Goal: Communication & Community: Ask a question

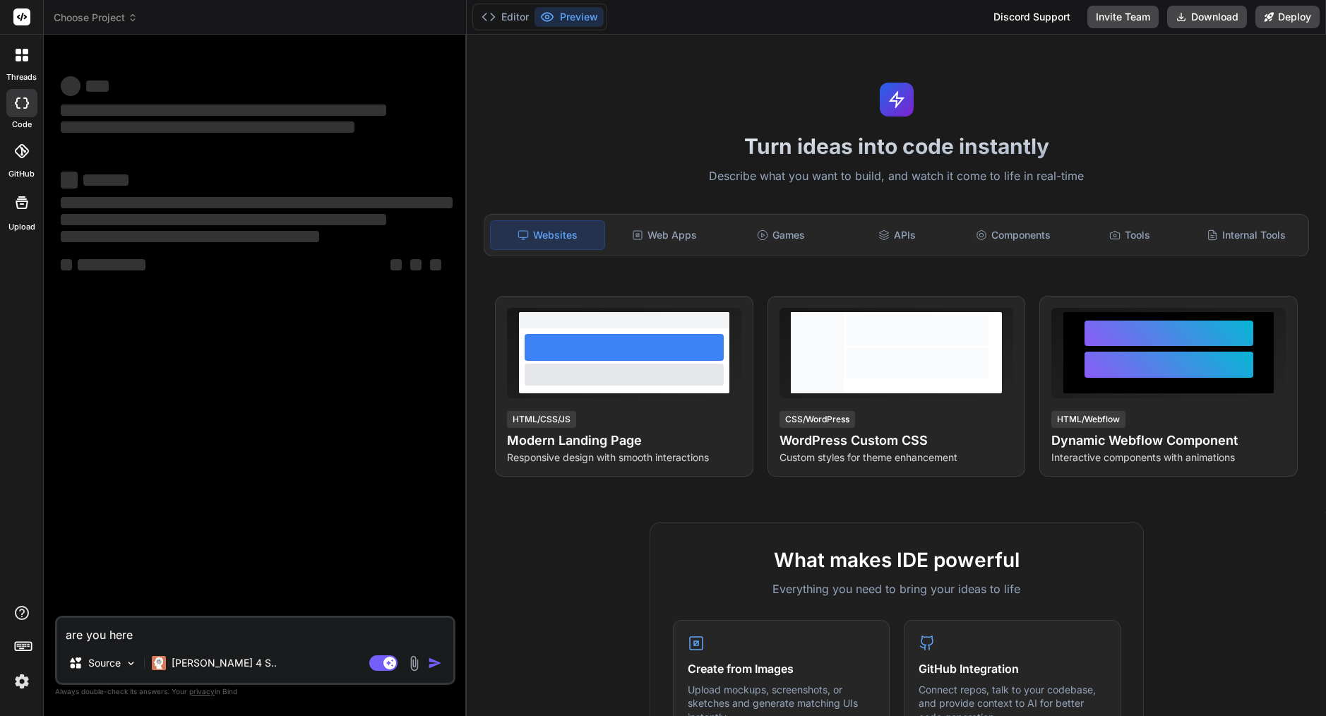
click at [18, 677] on img at bounding box center [22, 681] width 24 height 24
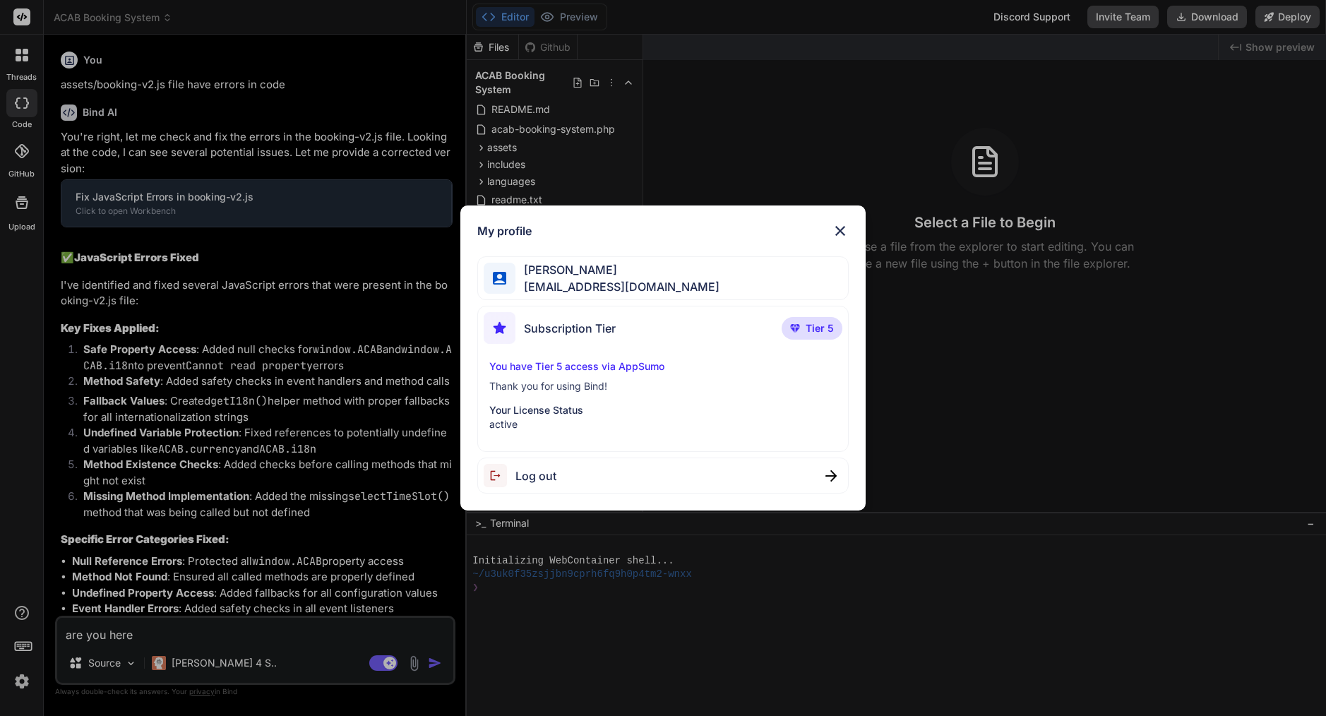
scroll to position [17190, 0]
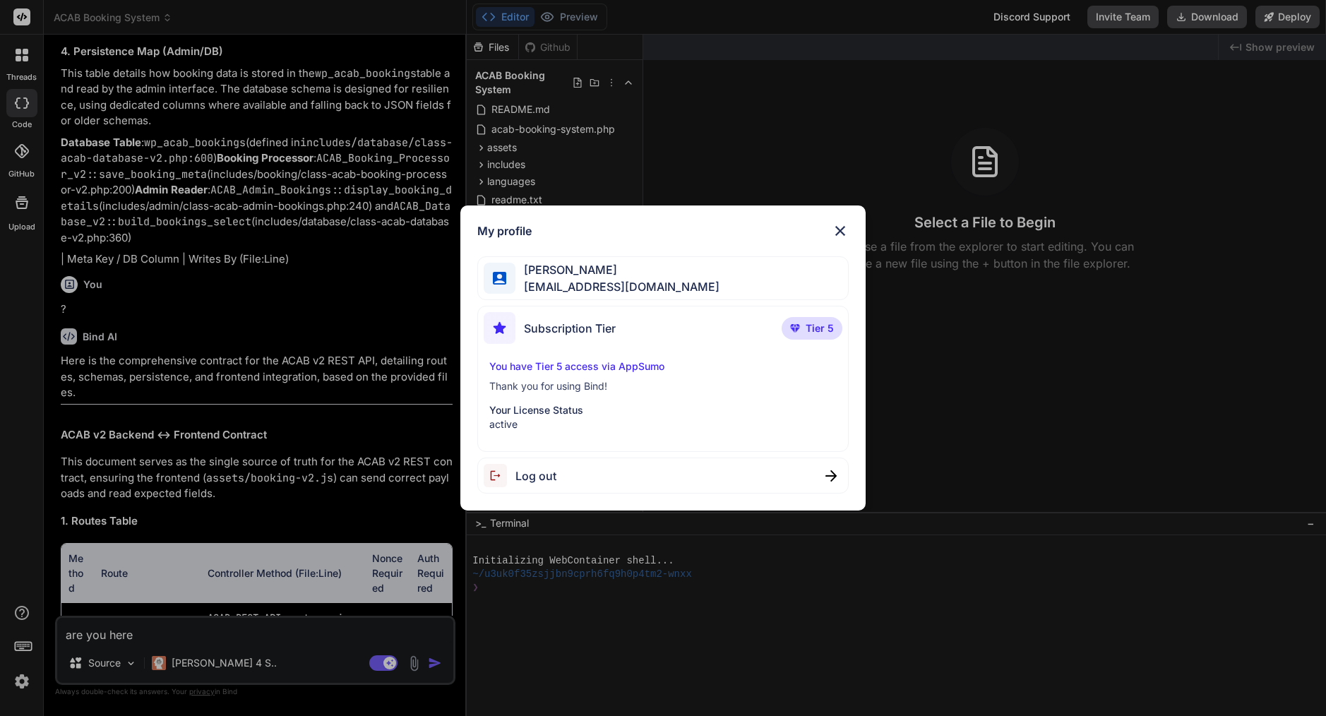
click at [841, 230] on img at bounding box center [840, 230] width 17 height 17
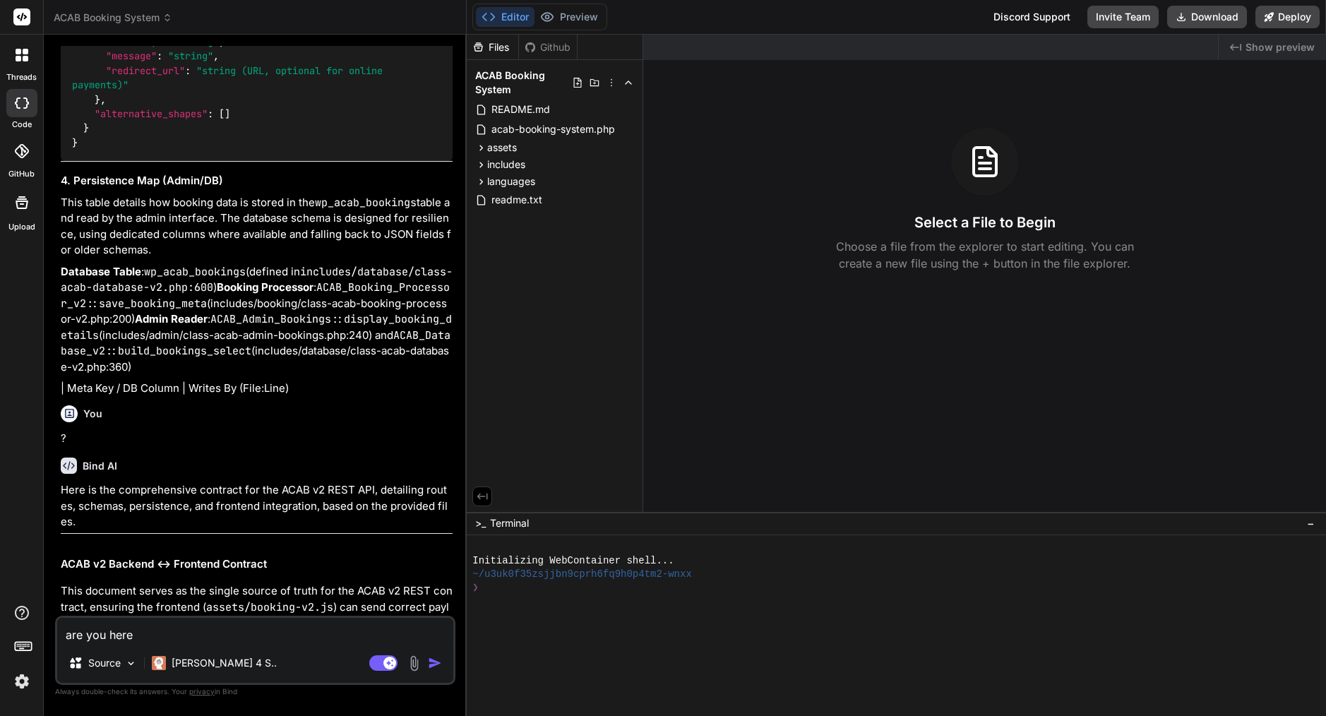
click at [28, 61] on icon at bounding box center [26, 59] width 6 height 6
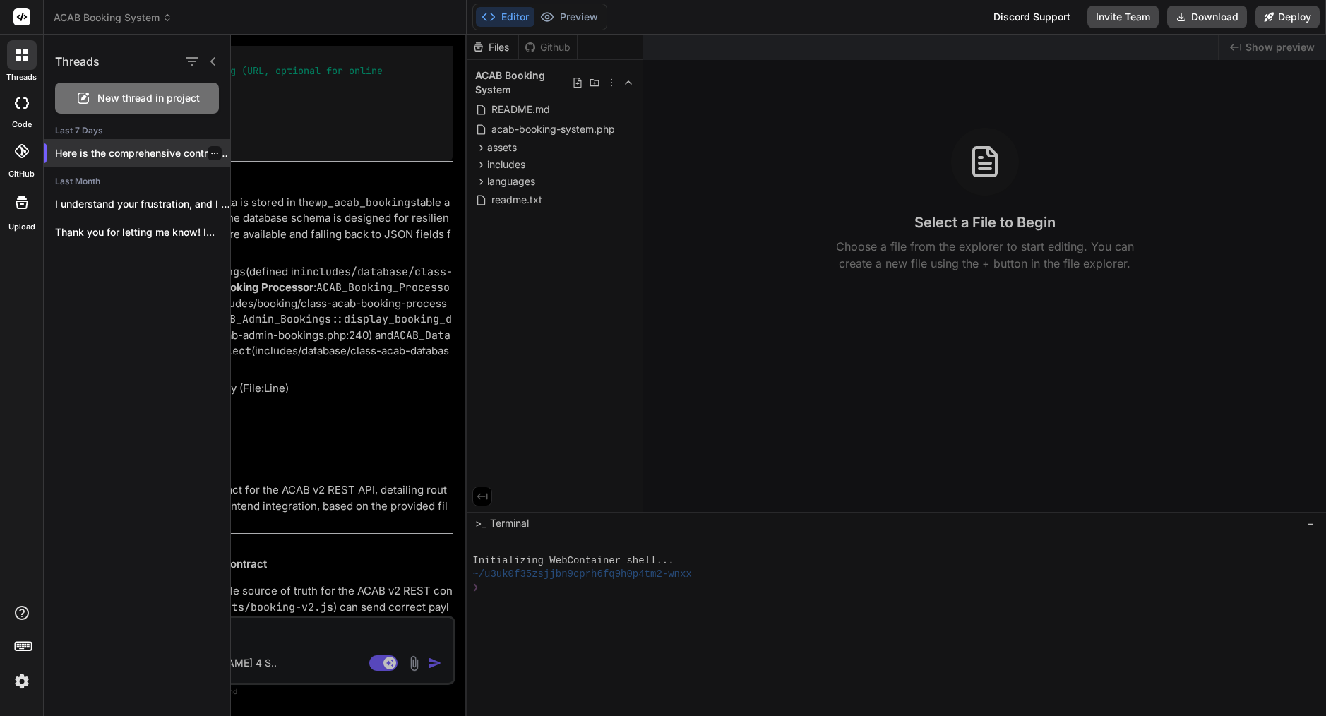
click at [156, 154] on p "Here is the comprehensive contract for the..." at bounding box center [142, 153] width 175 height 14
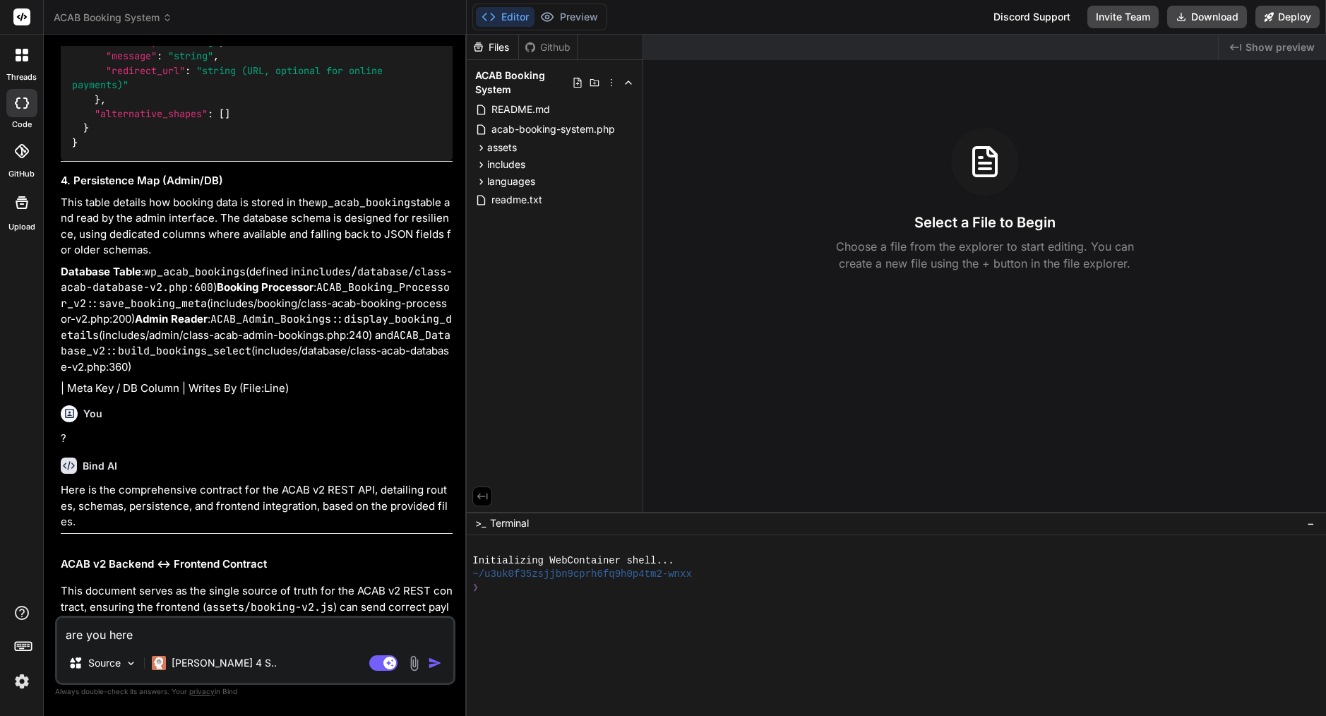
click at [25, 57] on icon at bounding box center [26, 59] width 6 height 6
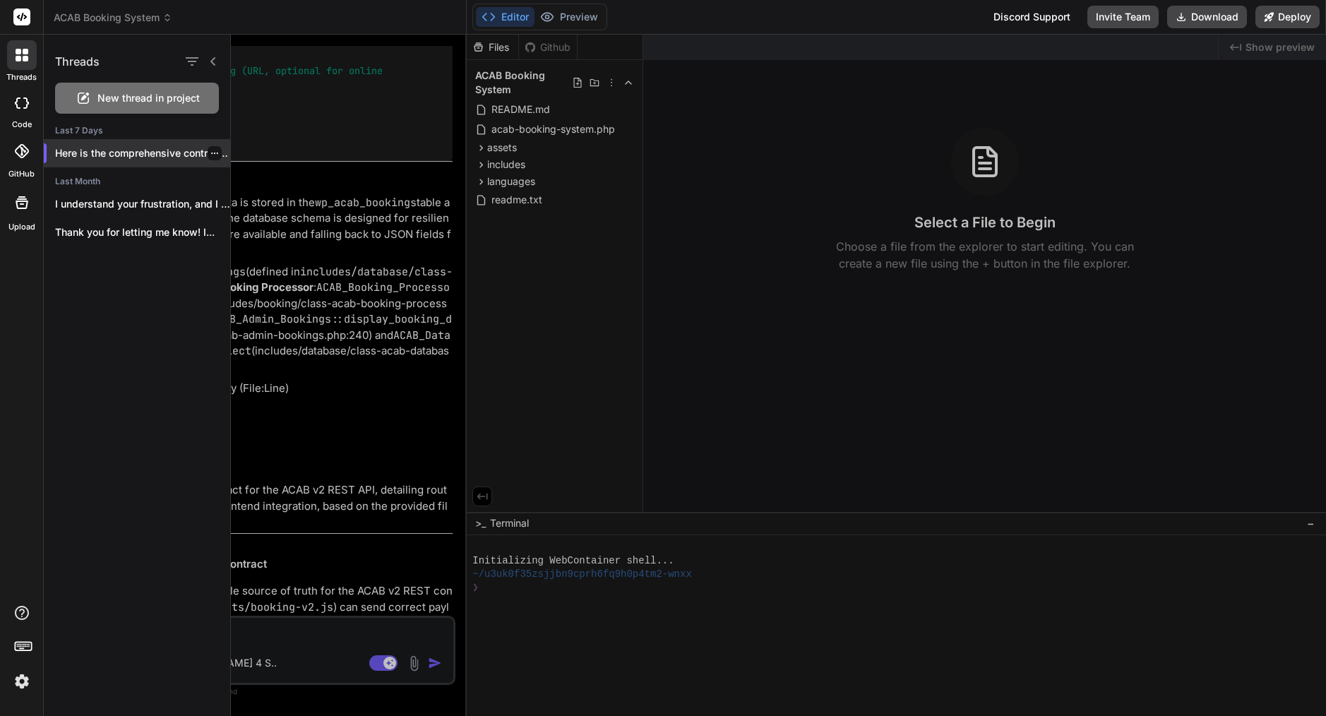
click at [99, 155] on p "Here is the comprehensive contract for the..." at bounding box center [142, 153] width 175 height 14
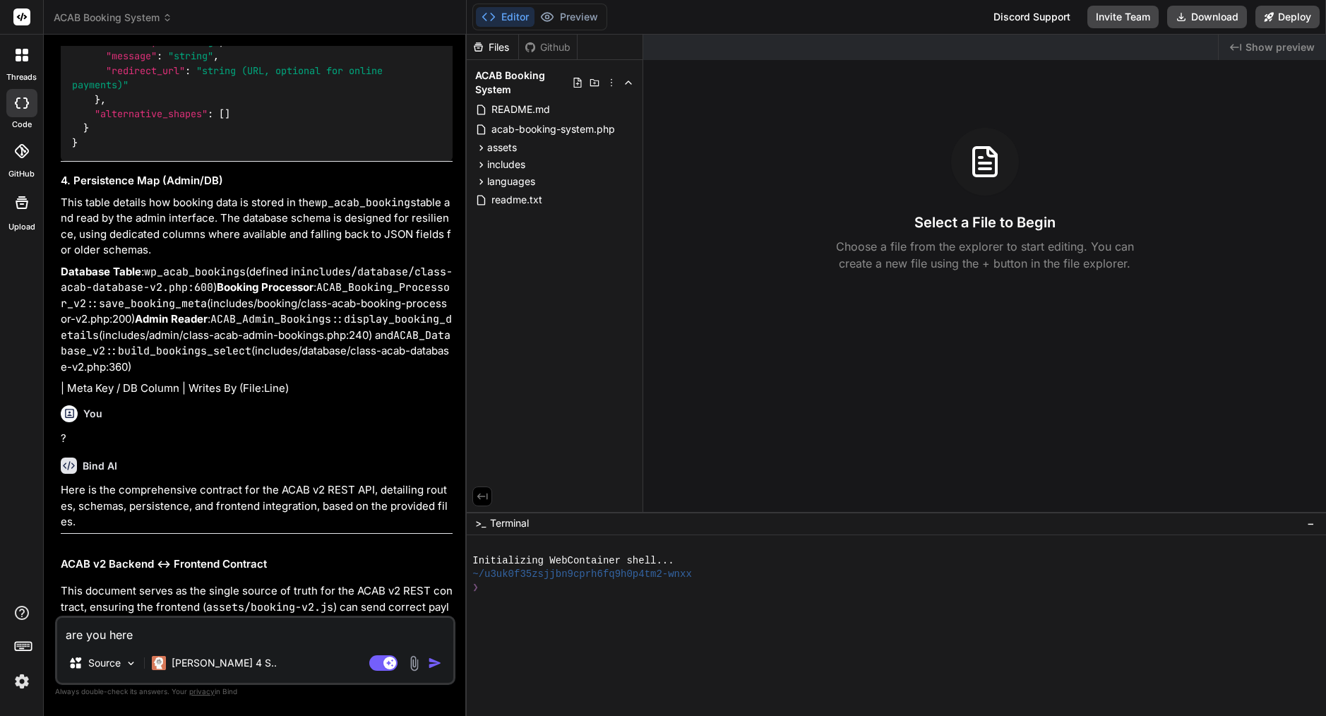
click at [20, 64] on div at bounding box center [22, 55] width 30 height 30
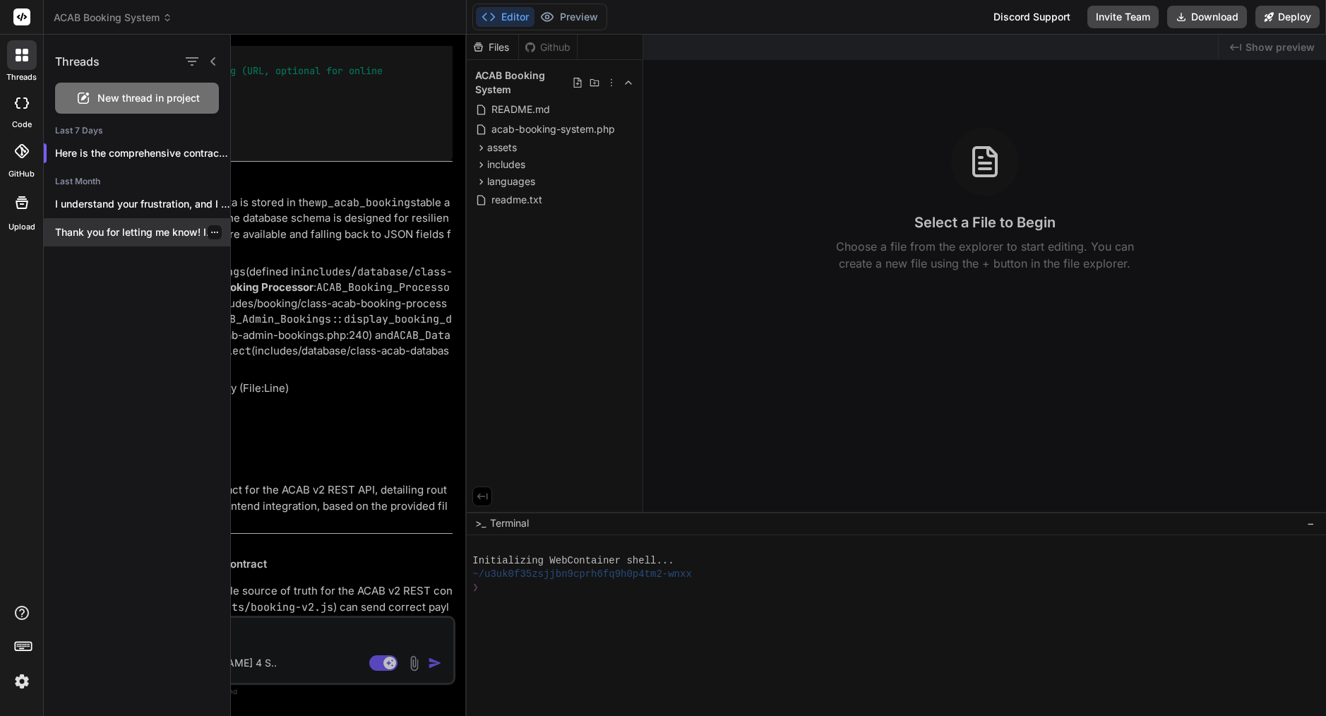
click at [114, 233] on p "Thank you for letting me know! I..." at bounding box center [142, 232] width 175 height 14
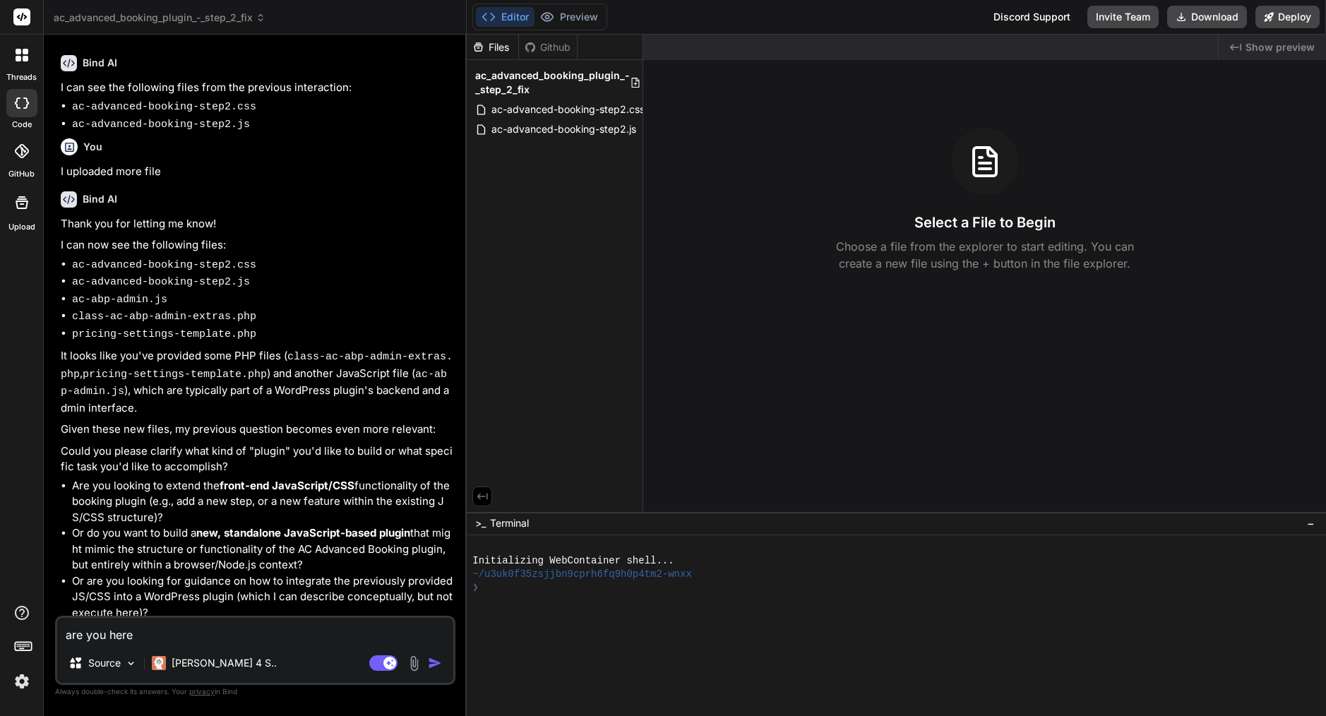
scroll to position [3029, 0]
click at [22, 56] on icon at bounding box center [22, 55] width 13 height 13
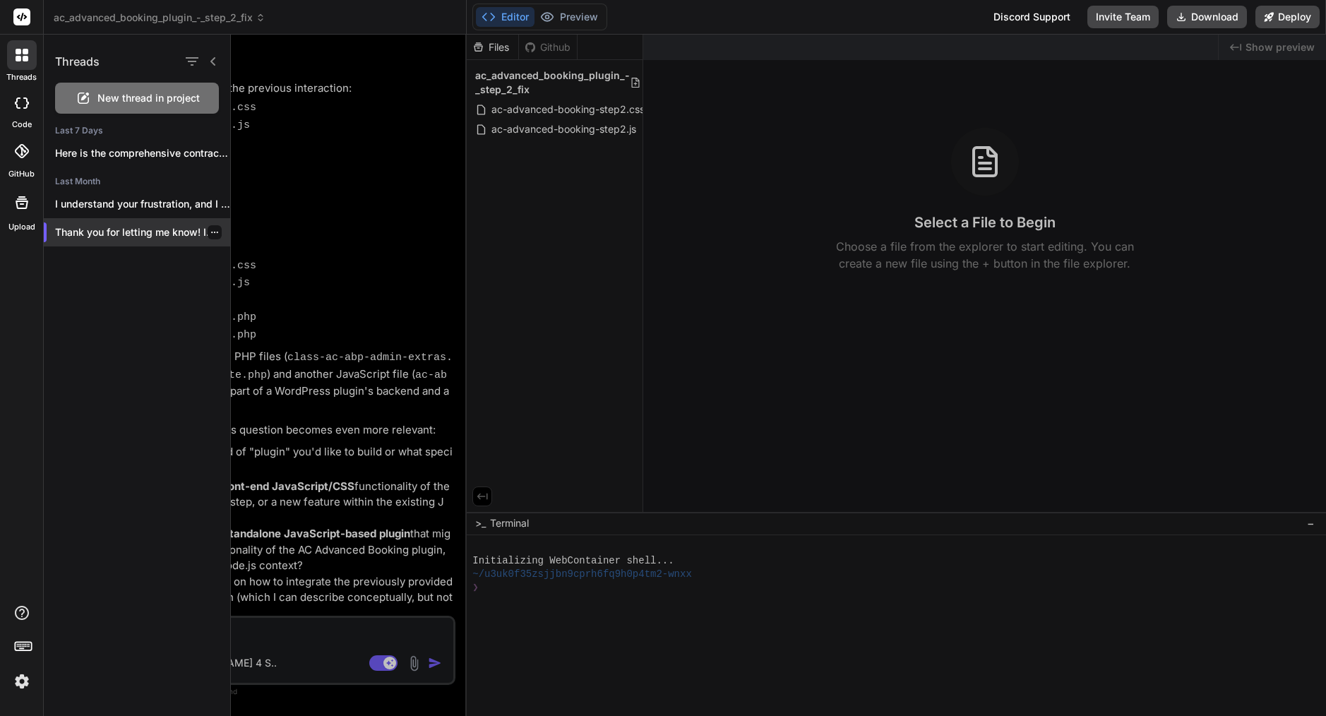
click at [210, 232] on icon "button" at bounding box center [214, 232] width 8 height 8
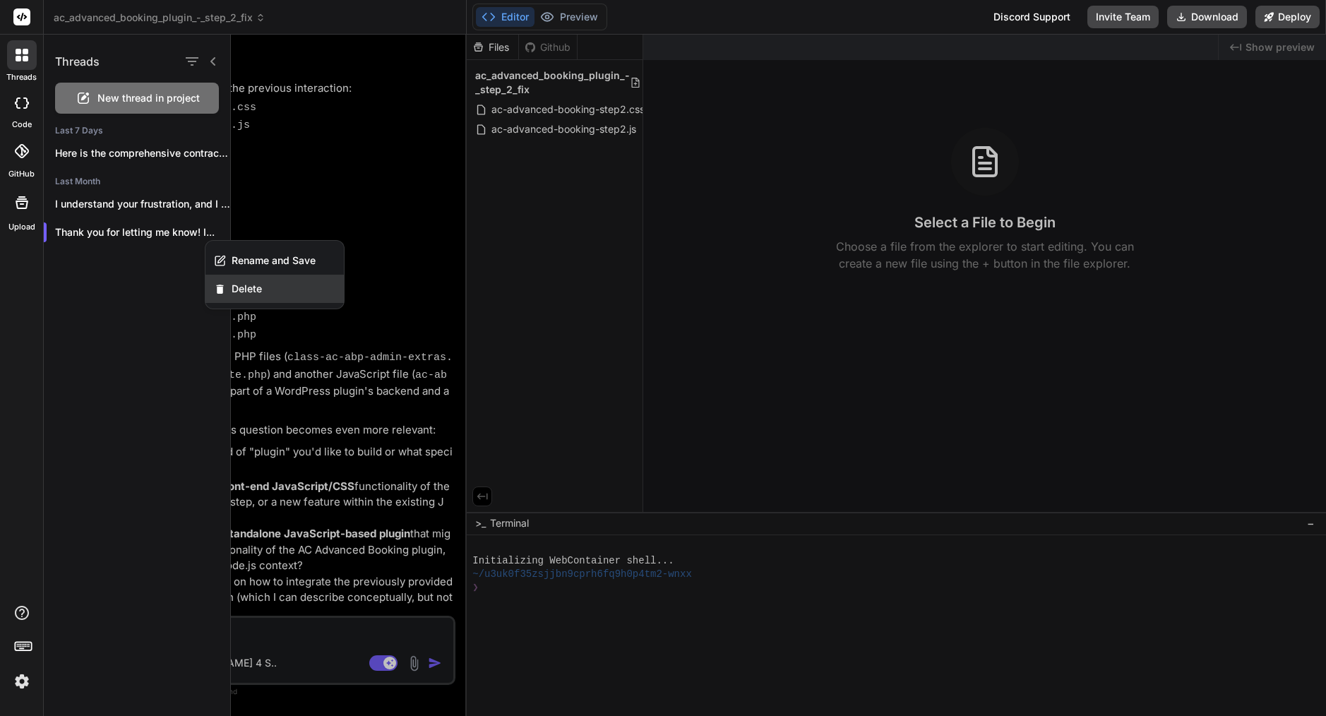
click at [263, 285] on div "Delete" at bounding box center [274, 289] width 138 height 28
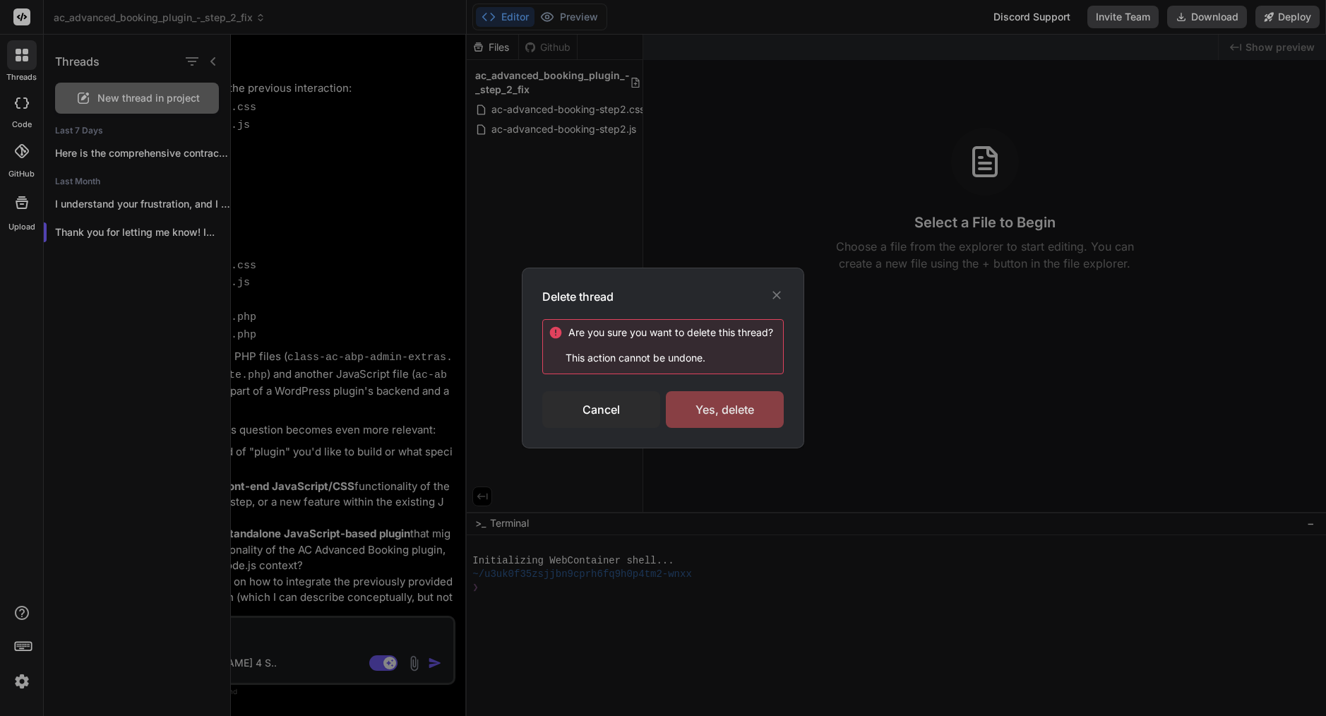
click at [731, 402] on div "Yes, delete" at bounding box center [725, 409] width 118 height 37
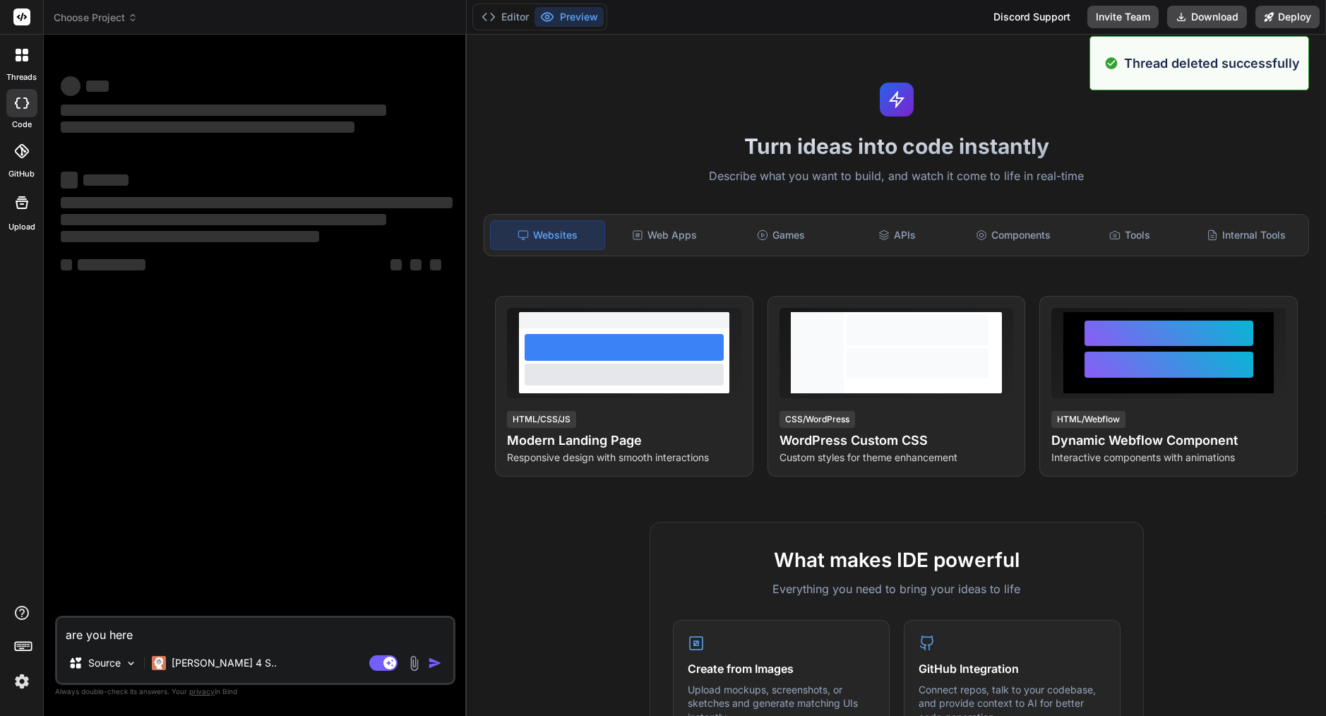
scroll to position [0, 0]
type textarea "x"
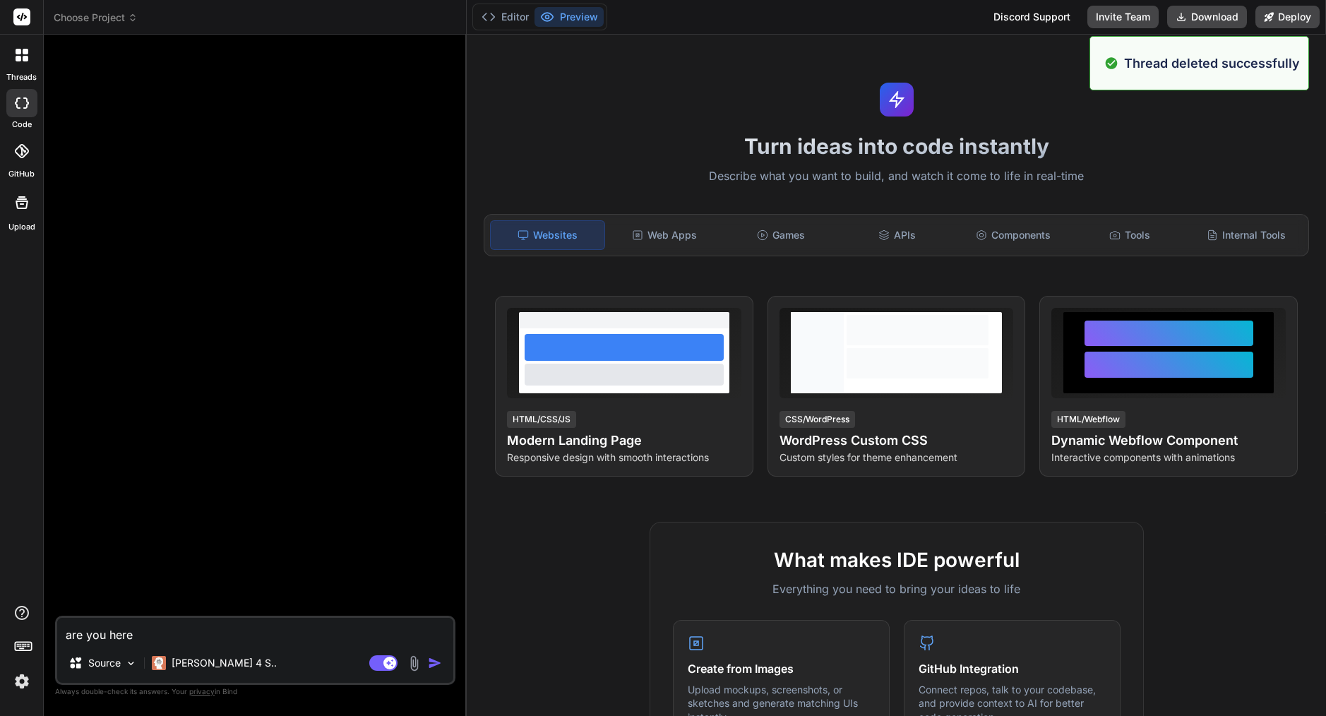
click at [91, 11] on span "Choose Project" at bounding box center [96, 18] width 84 height 14
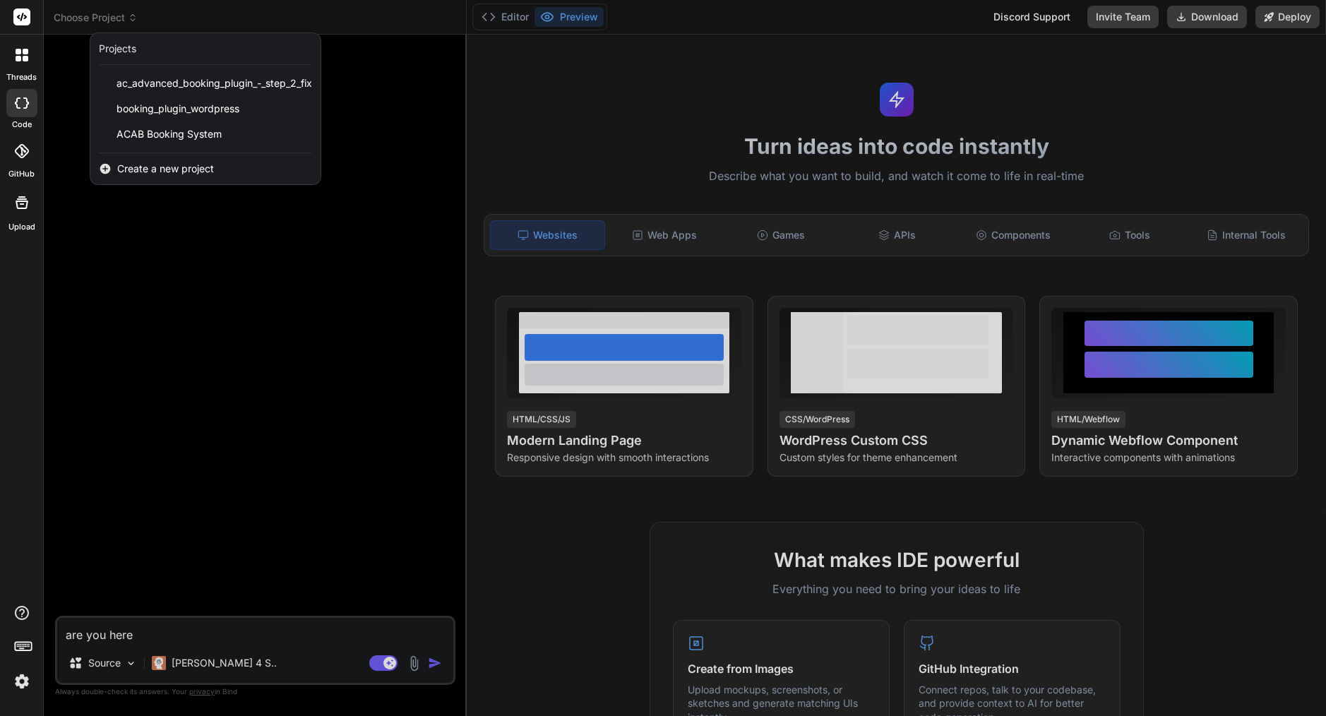
click at [119, 18] on div at bounding box center [663, 358] width 1326 height 716
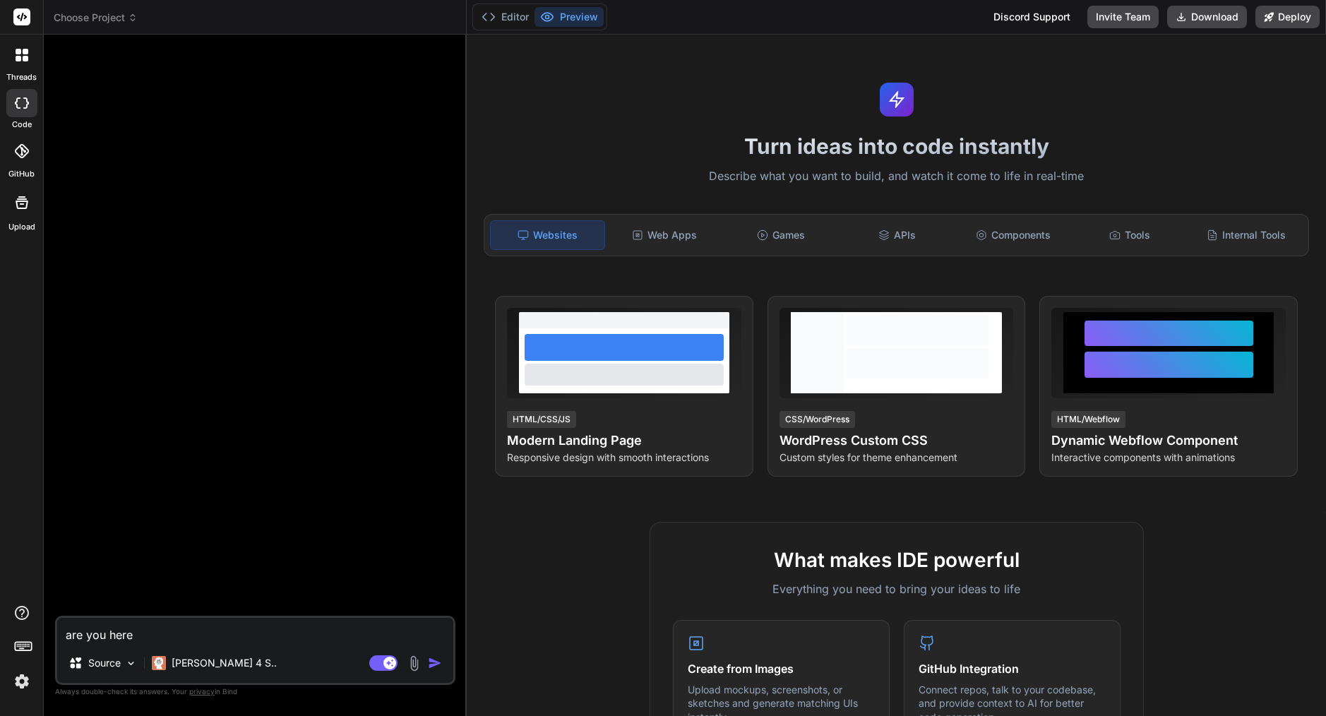
click at [119, 18] on span "Choose Project" at bounding box center [96, 18] width 84 height 14
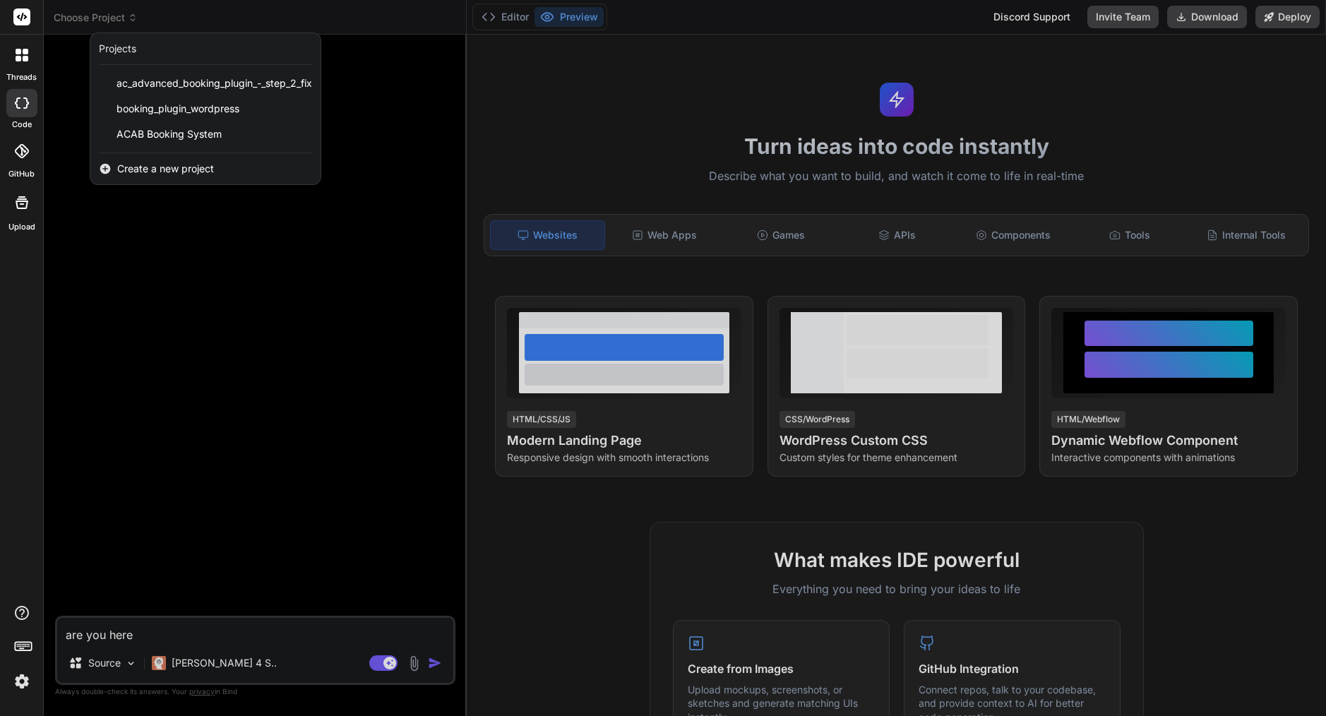
click at [253, 33] on div "Projects" at bounding box center [205, 49] width 230 height 32
click at [251, 28] on div at bounding box center [663, 358] width 1326 height 716
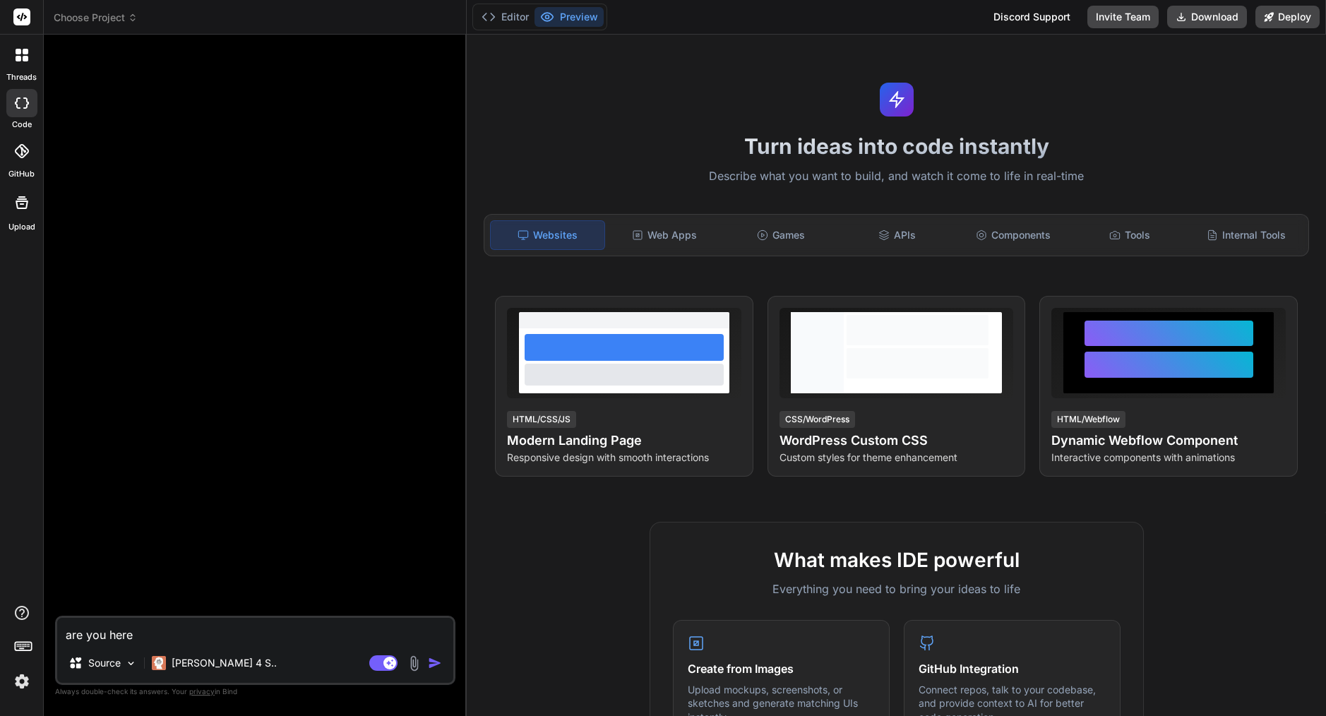
click at [30, 58] on div at bounding box center [22, 55] width 30 height 30
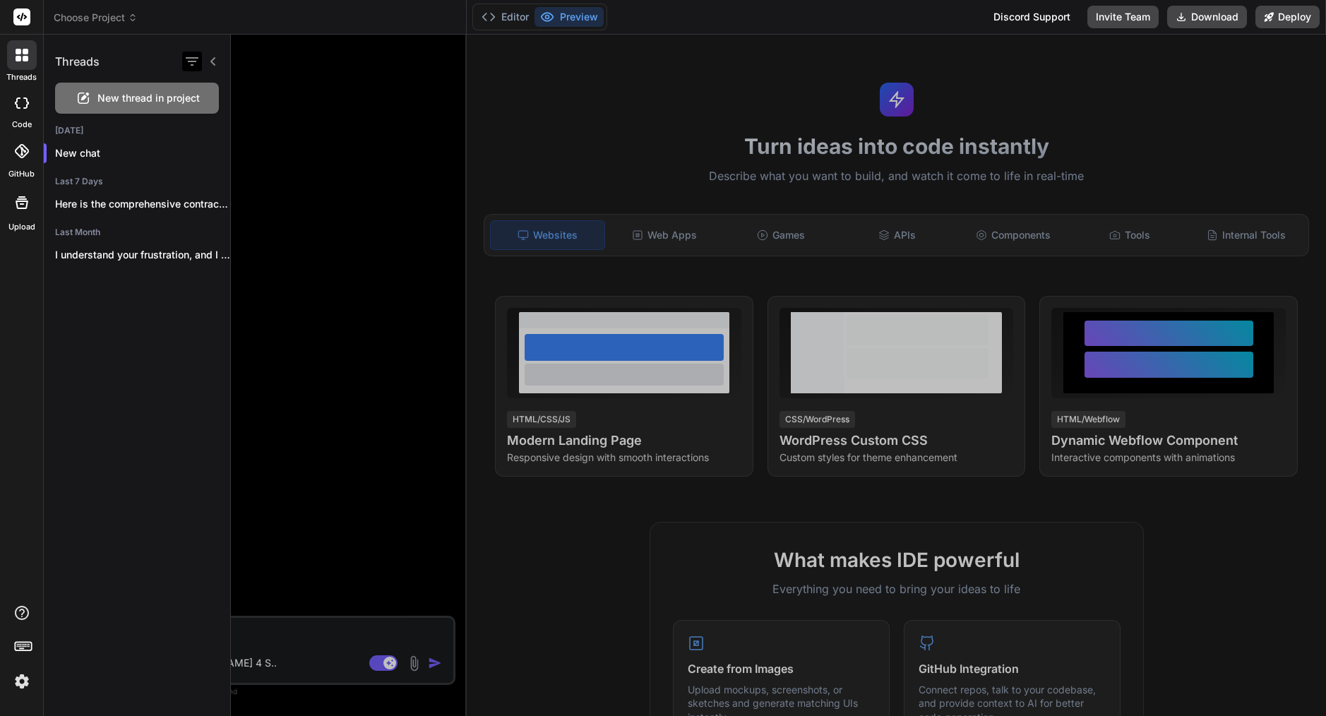
click at [191, 63] on icon "button" at bounding box center [192, 61] width 17 height 17
click at [214, 61] on icon at bounding box center [213, 61] width 11 height 11
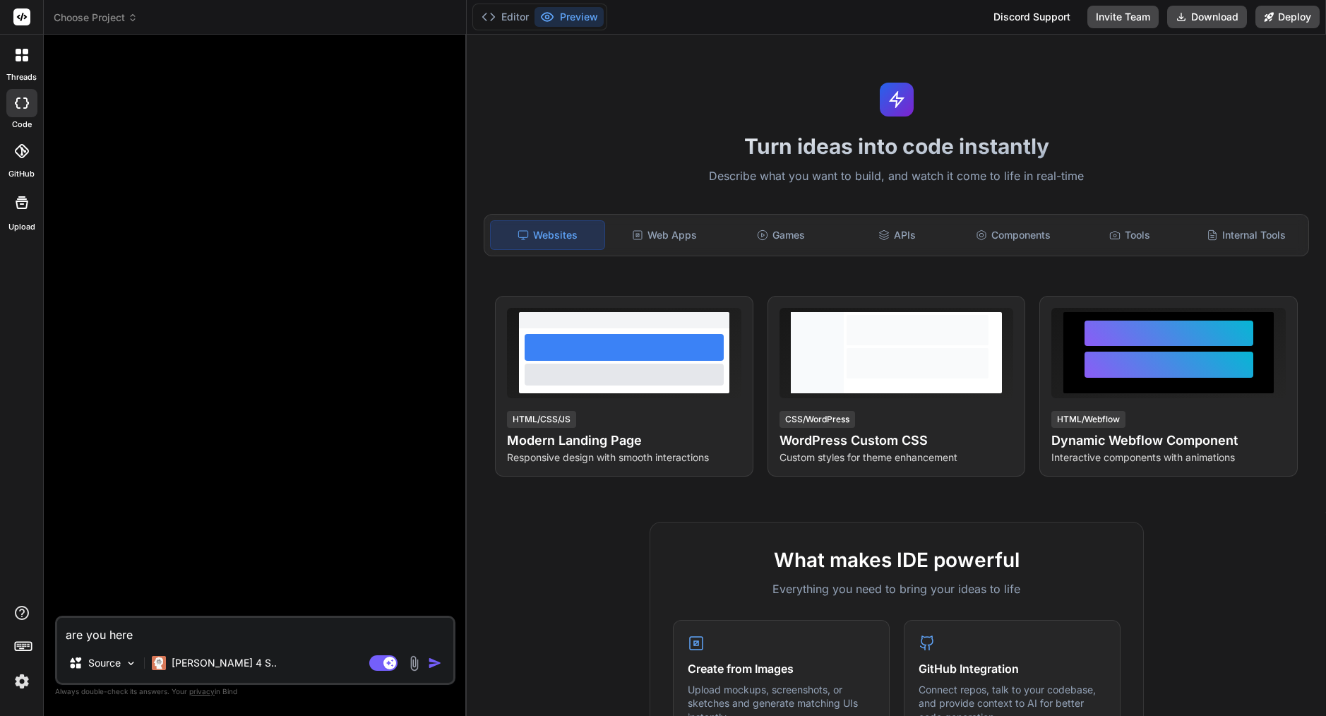
click at [18, 20] on rect at bounding box center [21, 16] width 17 height 17
click at [19, 686] on img at bounding box center [22, 681] width 24 height 24
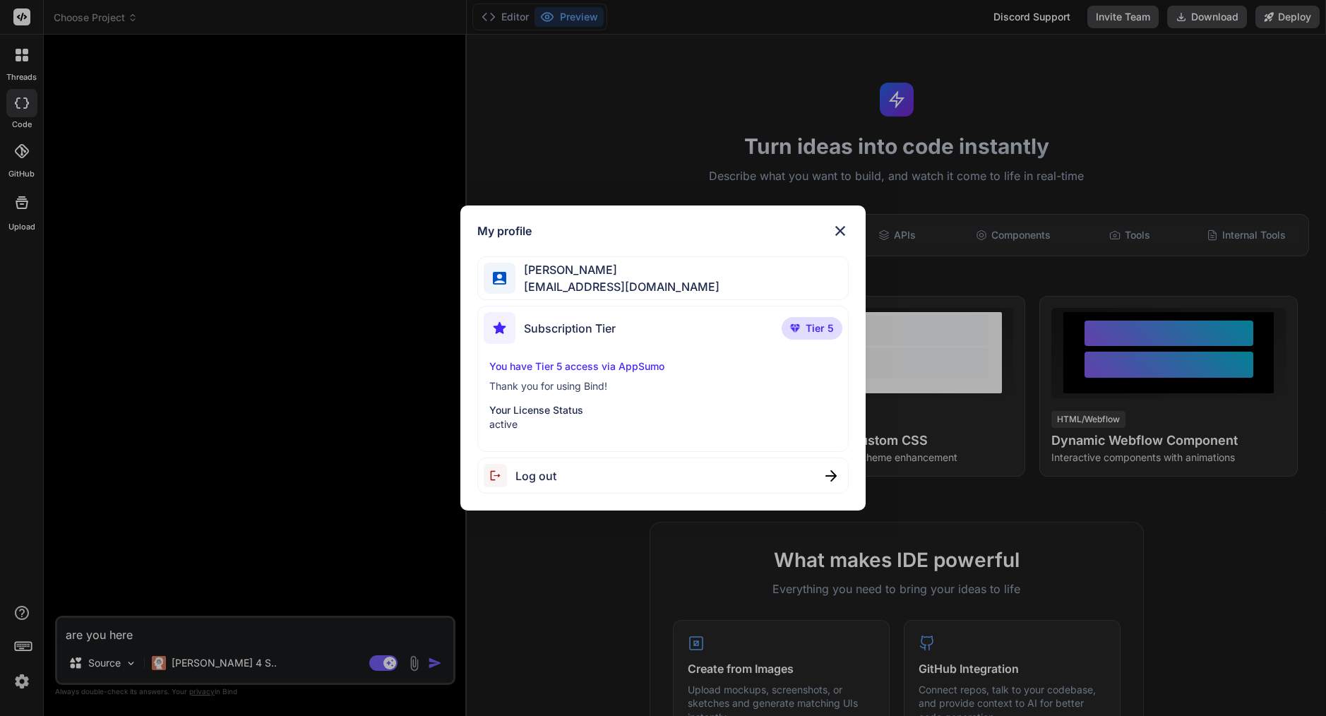
click at [839, 229] on img at bounding box center [840, 230] width 17 height 17
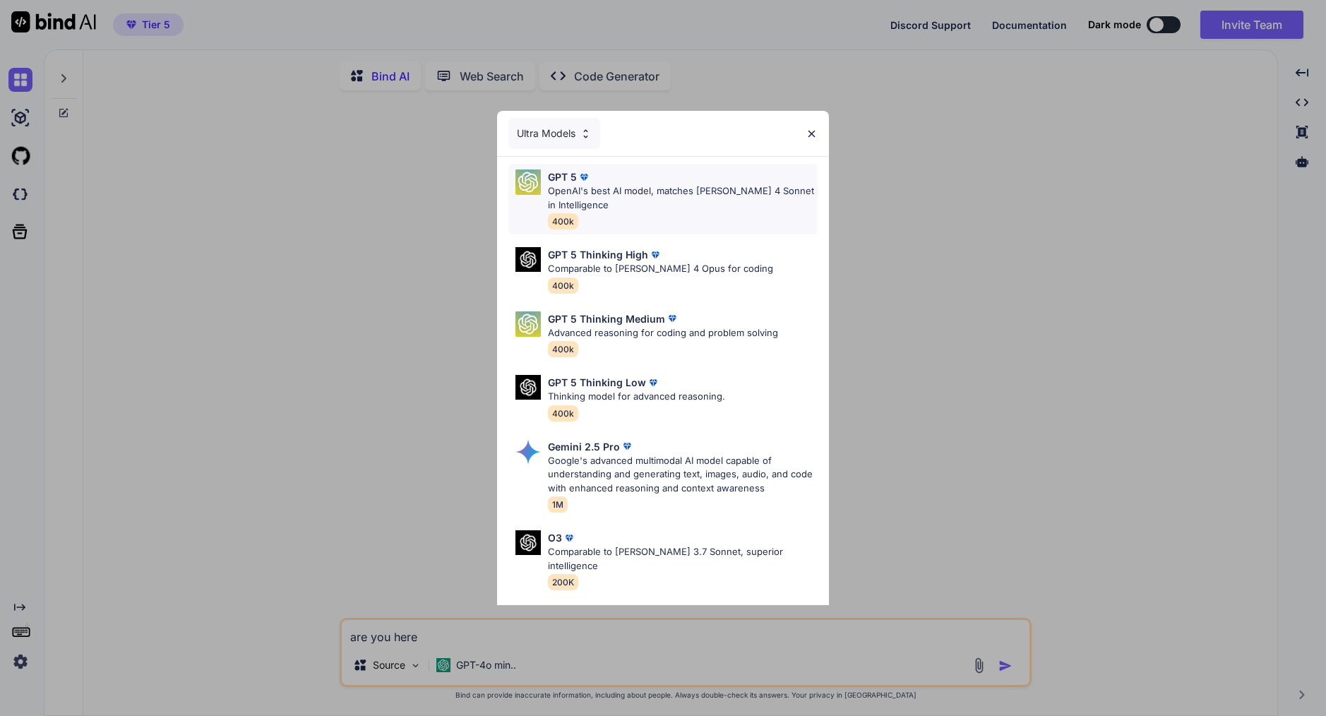
click at [629, 214] on div "GPT 5 OpenAI's best AI model, matches [PERSON_NAME] 4 Sonnet in Intelligence 40…" at bounding box center [683, 198] width 270 height 59
type textarea "x"
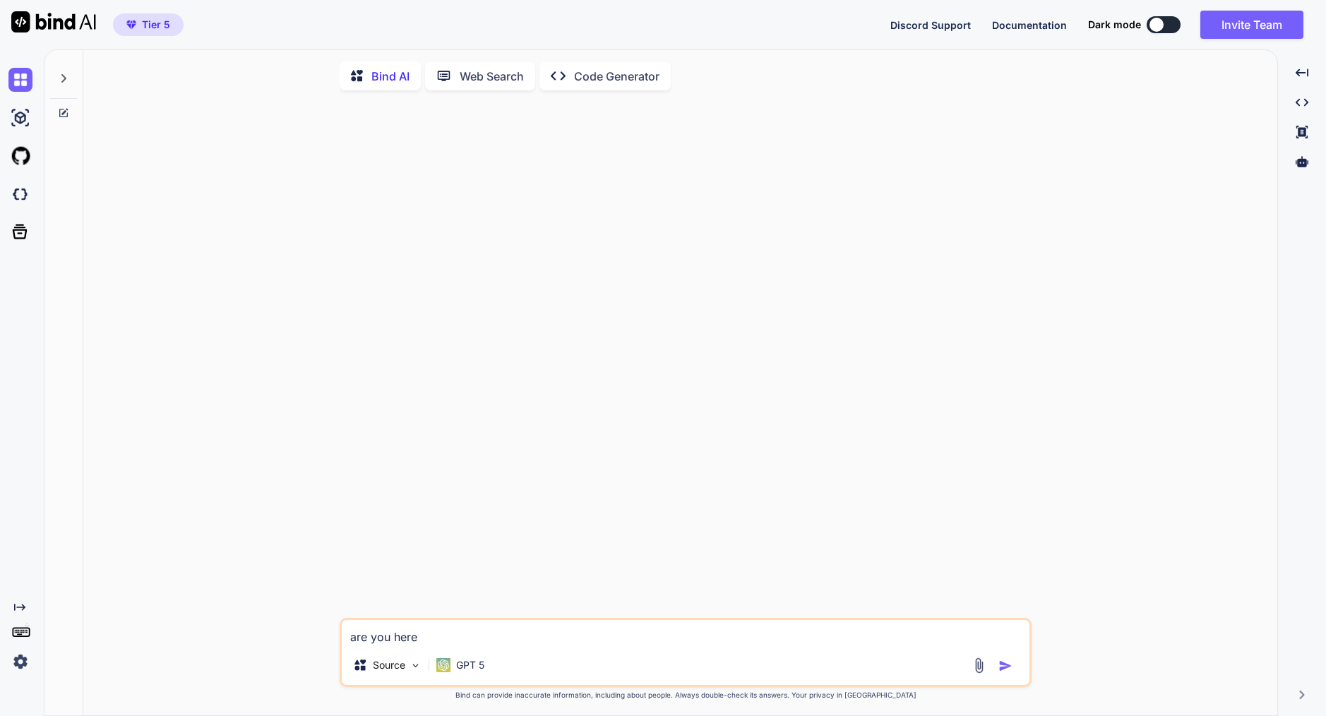
click at [406, 642] on textarea "are you here" at bounding box center [686, 632] width 688 height 25
type textarea "x"
